Goal: Task Accomplishment & Management: Use online tool/utility

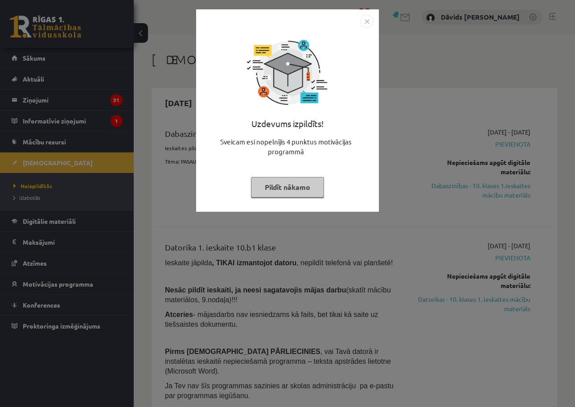
click at [299, 183] on button "Pildīt nākamo" at bounding box center [287, 187] width 73 height 20
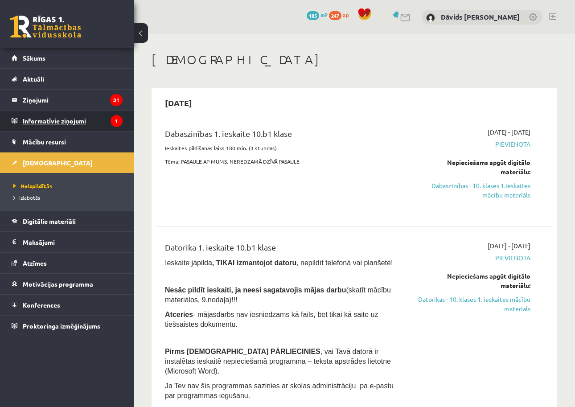
click at [76, 121] on legend "Informatīvie ziņojumi 1" at bounding box center [73, 121] width 100 height 20
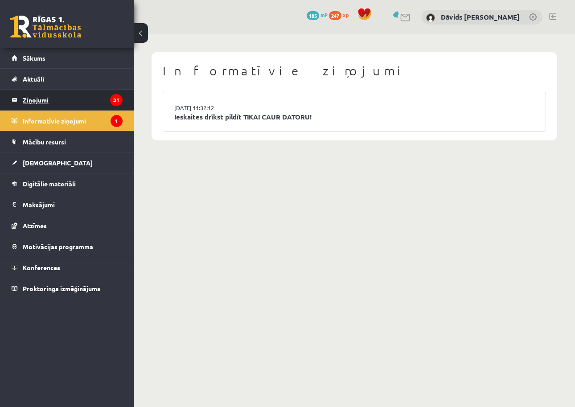
click at [78, 101] on legend "Ziņojumi 31" at bounding box center [73, 100] width 100 height 20
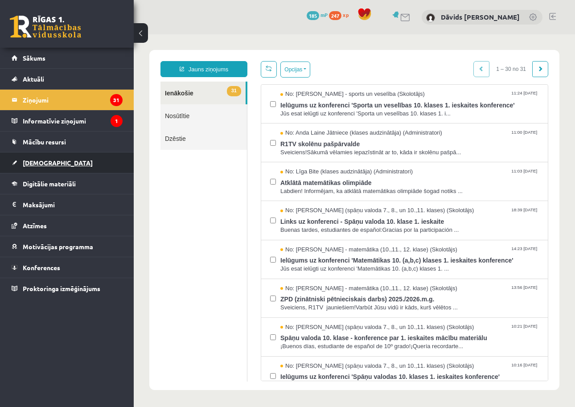
click at [50, 164] on link "[DEMOGRAPHIC_DATA]" at bounding box center [67, 162] width 111 height 20
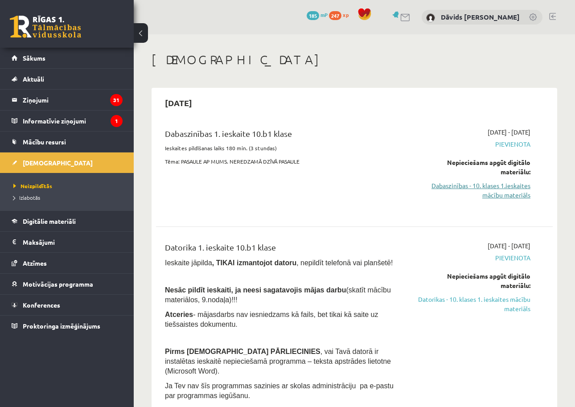
click at [486, 184] on link "Dabaszinības - 10. klases 1.ieskaites mācību materiāls" at bounding box center [474, 190] width 113 height 19
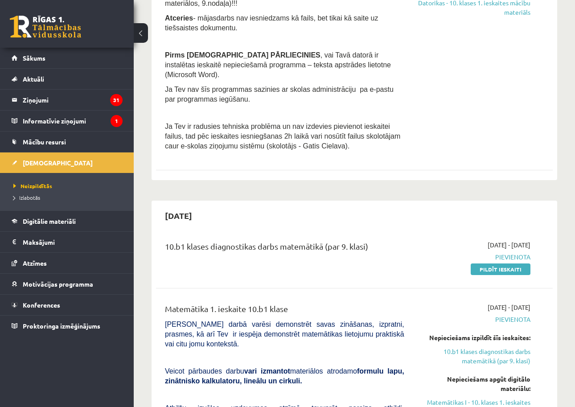
scroll to position [297, 0]
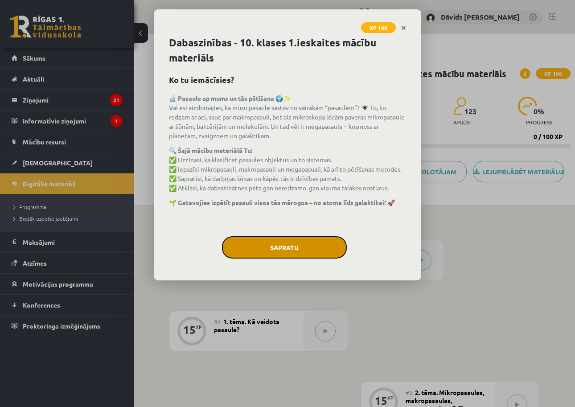
click at [307, 247] on button "Sapratu" at bounding box center [284, 247] width 125 height 22
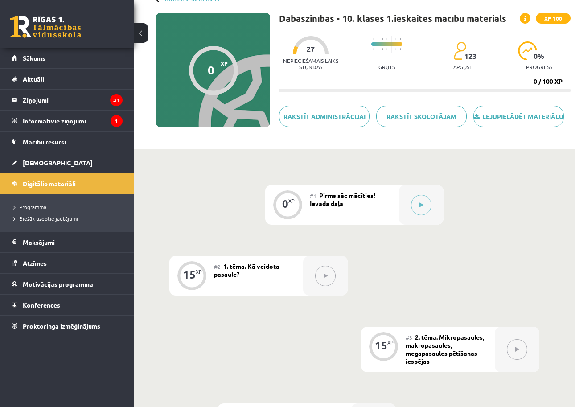
scroll to position [60, 0]
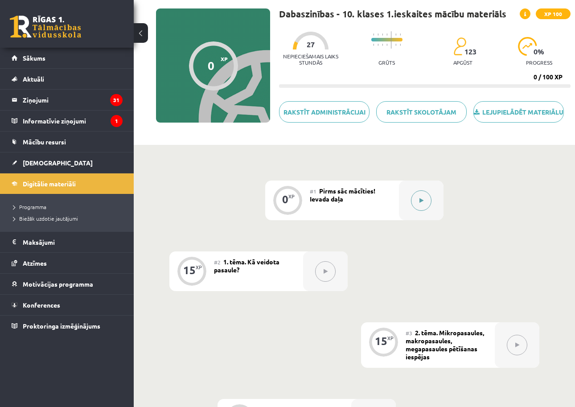
click at [419, 206] on button at bounding box center [421, 200] width 20 height 20
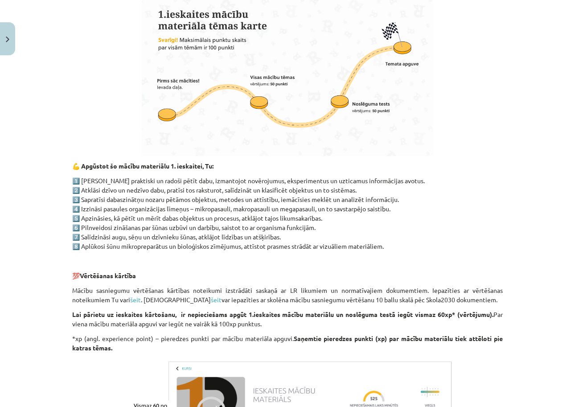
scroll to position [622, 0]
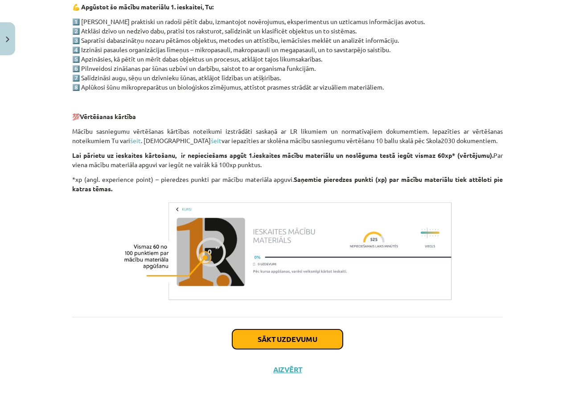
click at [296, 336] on button "Sākt uzdevumu" at bounding box center [287, 339] width 111 height 20
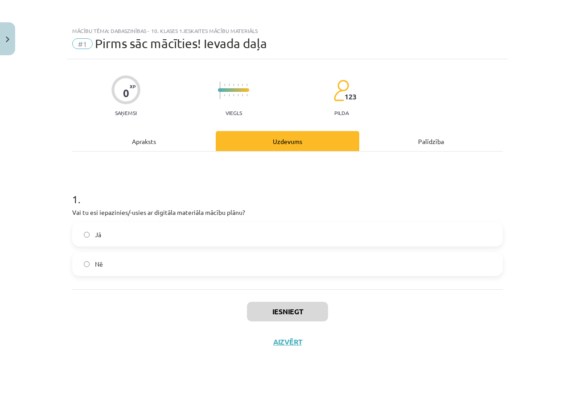
scroll to position [0, 0]
click at [137, 237] on label "Jā" at bounding box center [287, 234] width 429 height 22
click at [288, 306] on button "Iesniegt" at bounding box center [287, 312] width 81 height 20
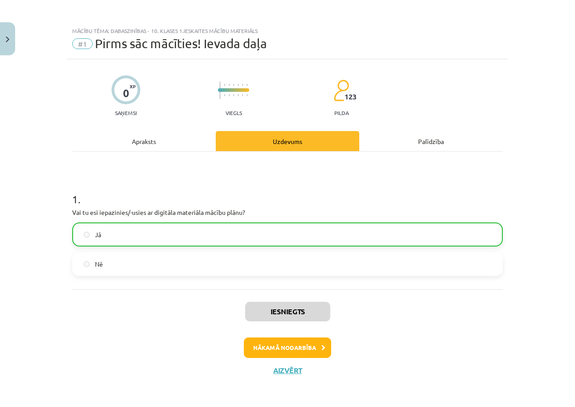
scroll to position [0, 0]
click at [292, 346] on button "Nākamā nodarbība" at bounding box center [287, 347] width 87 height 20
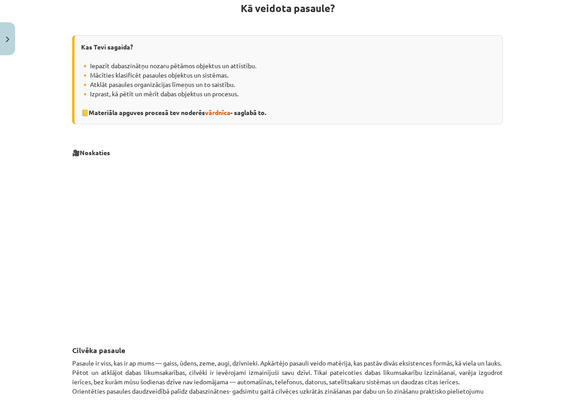
scroll to position [211, 0]
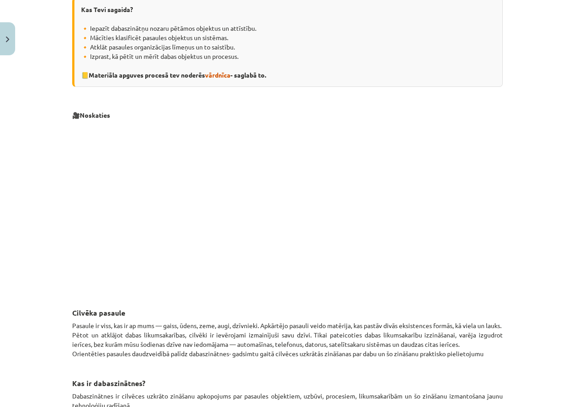
click at [437, 208] on p at bounding box center [287, 206] width 430 height 163
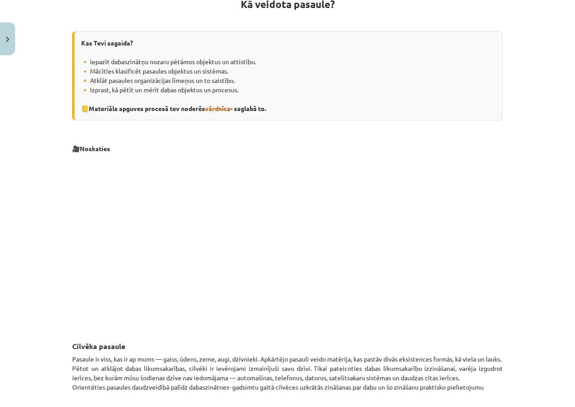
scroll to position [175, 0]
